Goal: Information Seeking & Learning: Check status

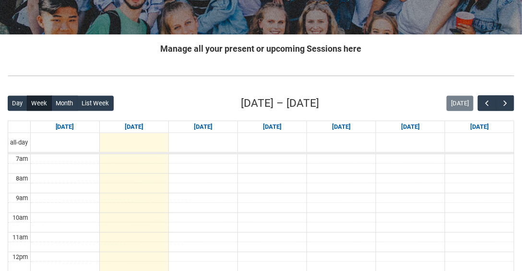
scroll to position [164, 0]
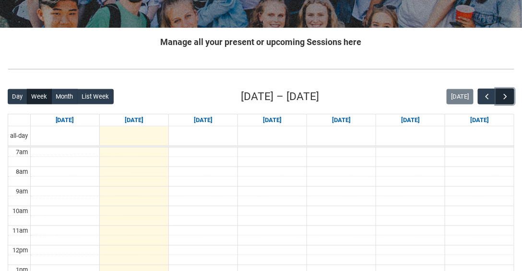
click at [507, 97] on span "button" at bounding box center [505, 97] width 10 height 10
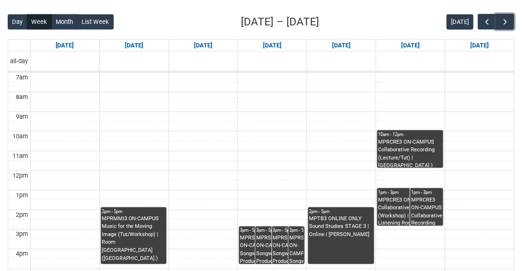
scroll to position [274, 0]
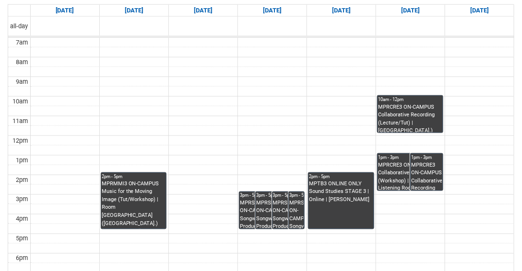
click at [267, 203] on div "MPRSPR3 ON-CAMPUS Songwriter Producer WED 3:00-5:00 | Ensemble Room 7 ([GEOGRAP…" at bounding box center [271, 214] width 31 height 29
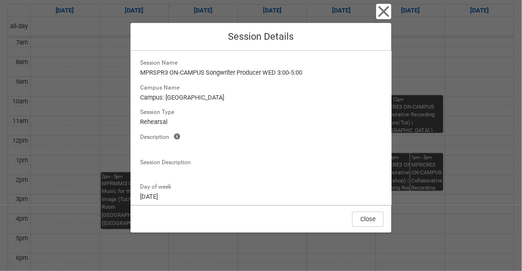
scroll to position [0, 0]
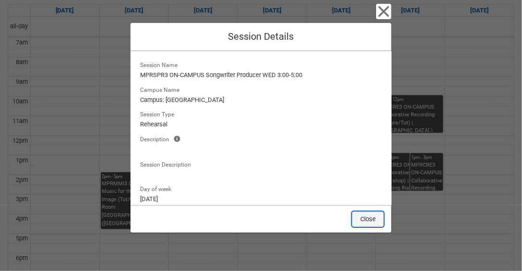
click at [368, 217] on button "Close" at bounding box center [368, 219] width 32 height 15
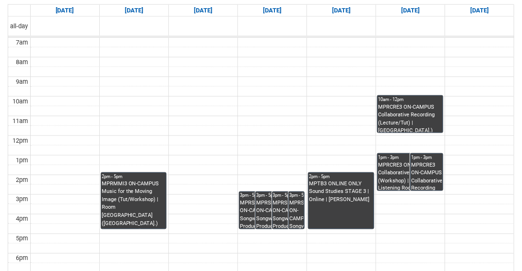
click at [262, 210] on div "MPRSPR3 ON-CAMPUS Songwriter Producer WED 3:00-5:00 | Ensemble Room 7 ([GEOGRAP…" at bounding box center [271, 214] width 31 height 29
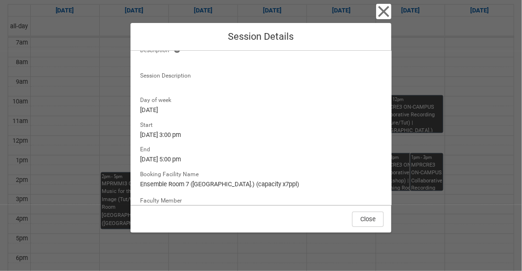
scroll to position [115, 0]
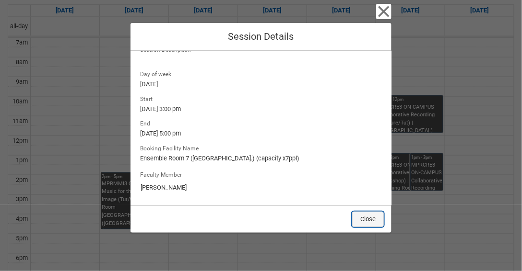
click at [366, 216] on button "Close" at bounding box center [368, 219] width 32 height 15
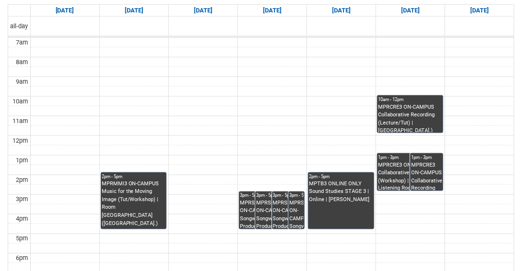
click at [283, 207] on div "MPRSPR3 ON-CAMPUS Songwriter Producer WED 3:00-5:00 | Studio A ([GEOGRAPHIC_DAT…" at bounding box center [288, 214] width 31 height 29
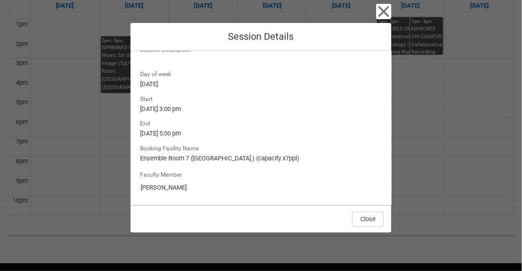
scroll to position [411, 0]
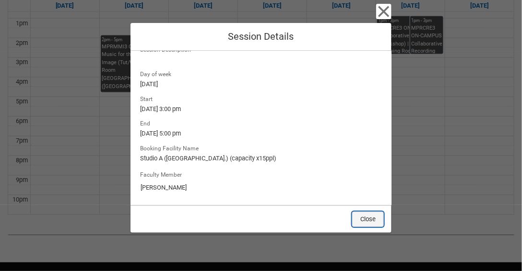
click at [367, 217] on button "Close" at bounding box center [368, 219] width 32 height 15
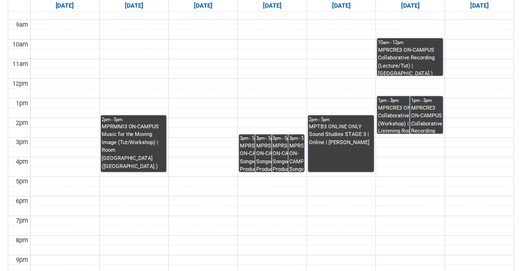
scroll to position [329, 0]
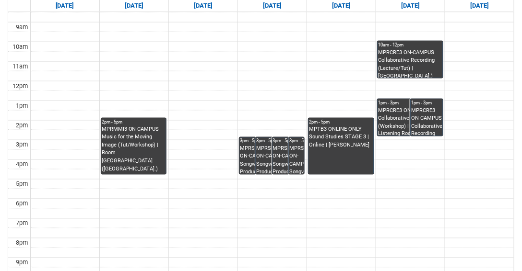
click at [335, 128] on div "MPTB3 ONLINE ONLY Sound Studies STAGE 3 | Online | [PERSON_NAME]" at bounding box center [341, 138] width 64 height 24
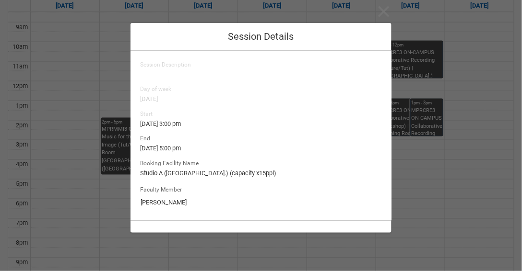
type input "[PERSON_NAME]"
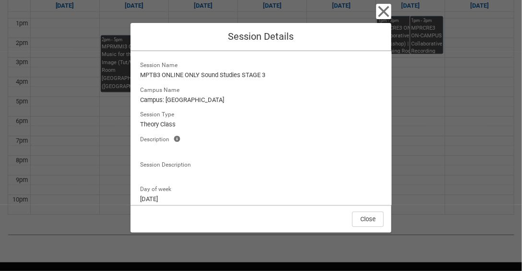
scroll to position [0, 0]
click at [364, 216] on button "Close" at bounding box center [368, 219] width 32 height 15
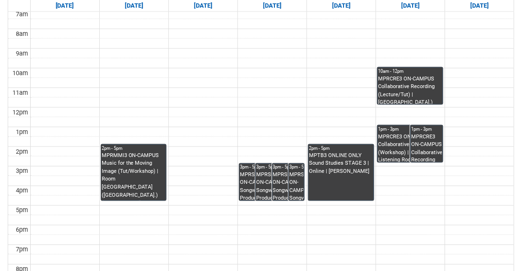
scroll to position [301, 0]
